Goal: Task Accomplishment & Management: Use online tool/utility

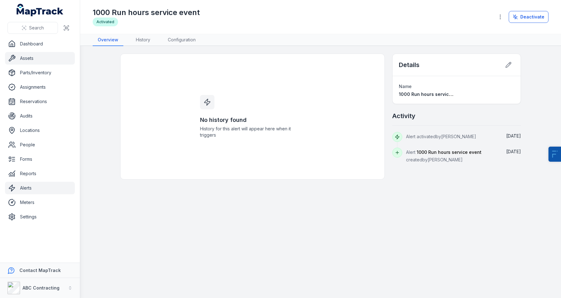
click at [33, 58] on link "Assets" at bounding box center [40, 58] width 70 height 13
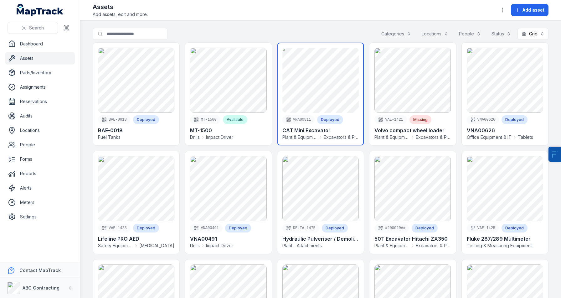
click at [318, 75] on link at bounding box center [320, 94] width 86 height 103
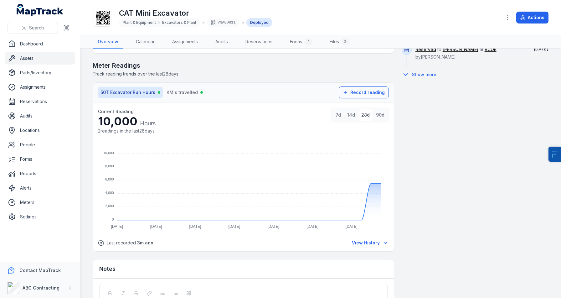
scroll to position [417, 0]
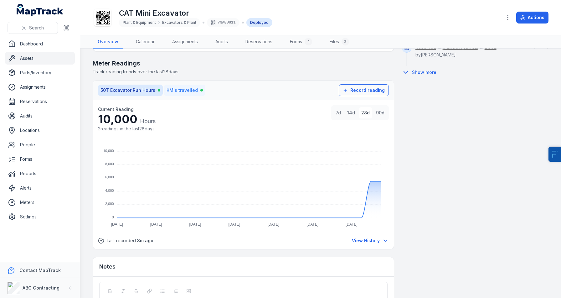
click at [195, 94] on button "KM's travelled" at bounding box center [184, 90] width 41 height 11
click at [136, 93] on button "50T Excavator Run Hours" at bounding box center [130, 90] width 65 height 11
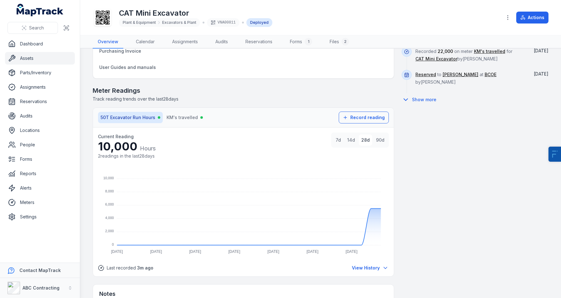
scroll to position [379, 0]
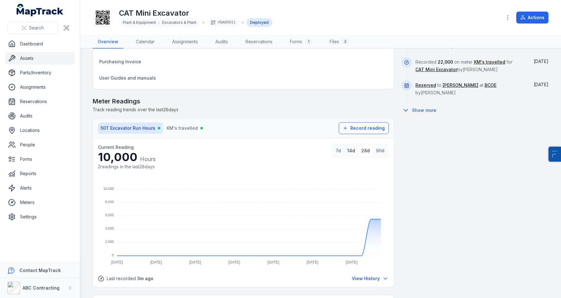
click at [352, 150] on button "14d" at bounding box center [351, 150] width 13 height 11
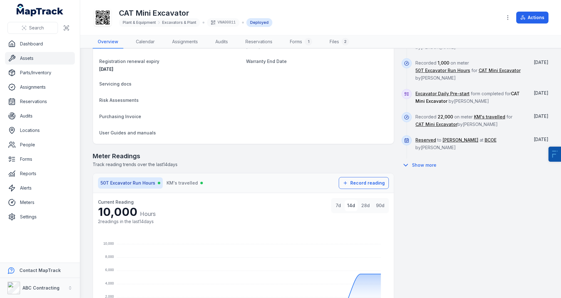
scroll to position [333, 0]
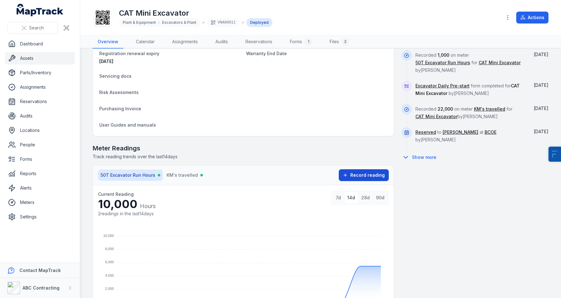
click at [350, 172] on button "Record reading" at bounding box center [364, 175] width 50 height 12
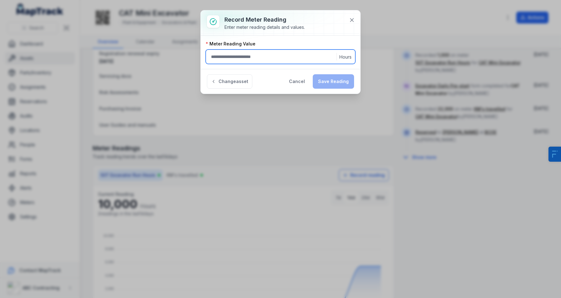
click at [283, 55] on input ":rr7:-form-item-label" at bounding box center [281, 56] width 150 height 14
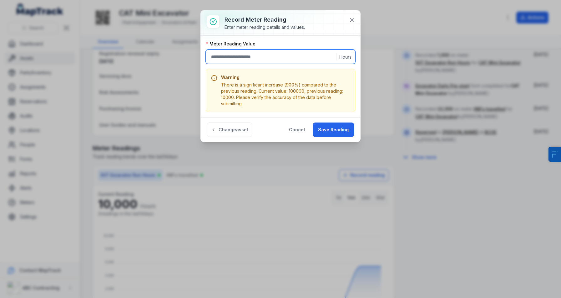
type input "******"
click at [328, 120] on div "Change asset Cancel Save Reading" at bounding box center [281, 129] width 160 height 25
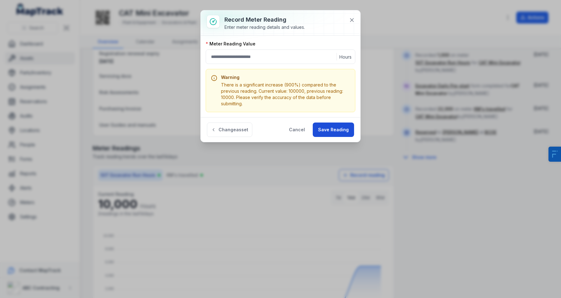
click at [332, 125] on button "Save Reading" at bounding box center [333, 129] width 41 height 14
